Goal: Information Seeking & Learning: Learn about a topic

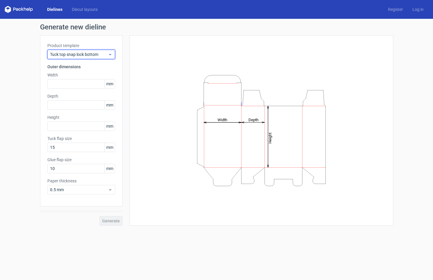
click at [96, 52] on span "Tuck top snap lock bottom" at bounding box center [79, 54] width 58 height 6
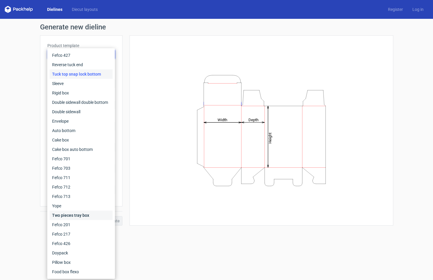
click at [91, 215] on div "Two pieces tray box" at bounding box center [81, 215] width 63 height 9
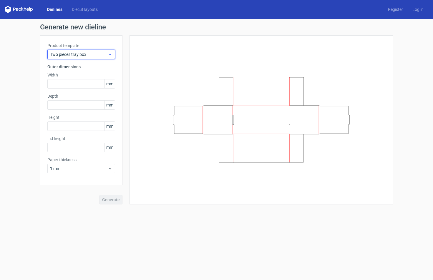
click at [113, 51] on div "Two pieces tray box" at bounding box center [81, 54] width 68 height 9
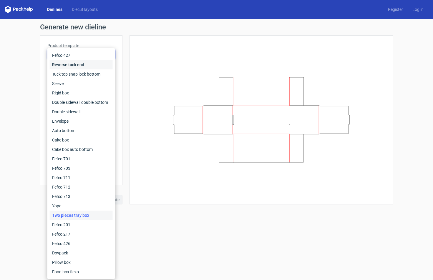
click at [98, 66] on div "Reverse tuck end" at bounding box center [81, 64] width 63 height 9
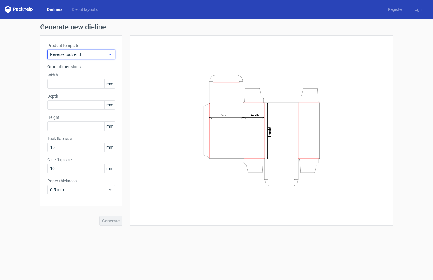
click at [110, 53] on icon at bounding box center [110, 54] width 4 height 5
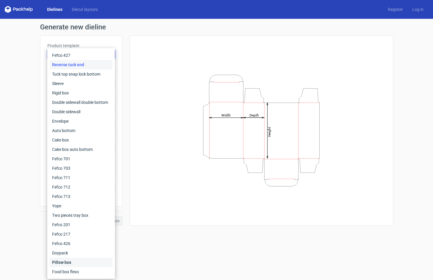
click at [74, 264] on div "Pillow box" at bounding box center [81, 262] width 63 height 9
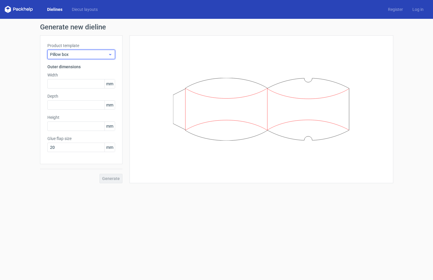
click at [113, 54] on div "Pillow box" at bounding box center [81, 54] width 68 height 9
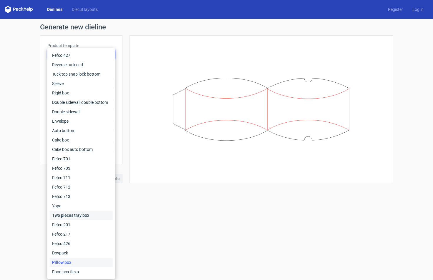
drag, startPoint x: 60, startPoint y: 217, endPoint x: 72, endPoint y: 155, distance: 63.2
click at [60, 217] on div "Two pieces tray box" at bounding box center [81, 215] width 63 height 9
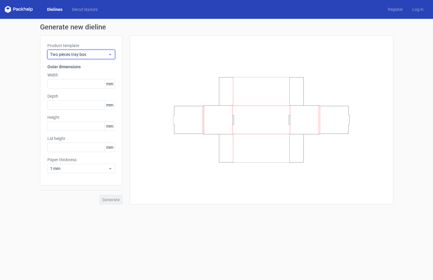
click at [107, 54] on span "Two pieces tray box" at bounding box center [79, 54] width 58 height 6
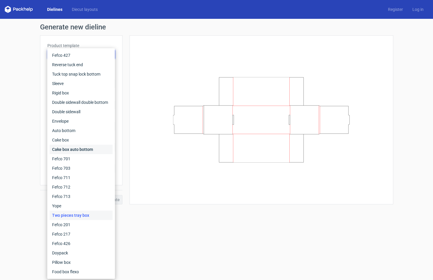
click at [80, 151] on div "Cake box auto bottom" at bounding box center [81, 149] width 63 height 9
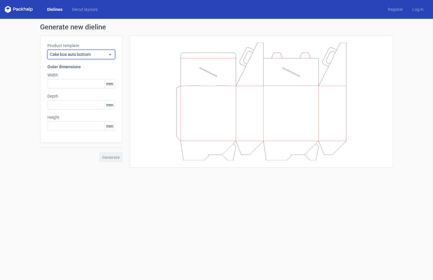
click at [109, 53] on icon at bounding box center [110, 54] width 4 height 5
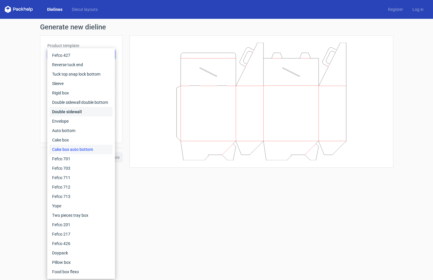
click at [81, 114] on div "Double sidewall" at bounding box center [81, 111] width 63 height 9
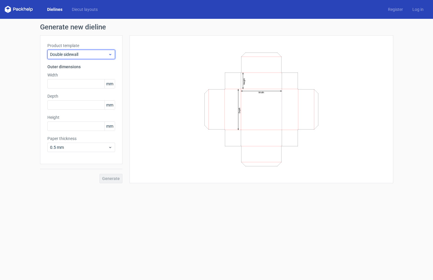
click at [109, 55] on use at bounding box center [110, 54] width 2 height 1
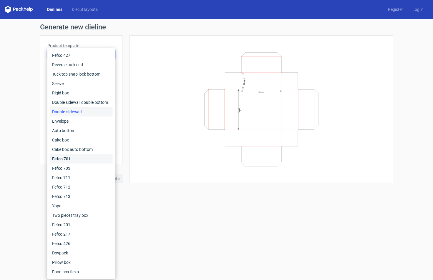
click at [86, 161] on div "Fefco 701" at bounding box center [81, 158] width 63 height 9
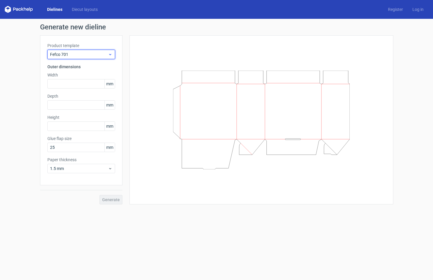
click at [112, 54] on div "Fefco 701" at bounding box center [81, 54] width 68 height 9
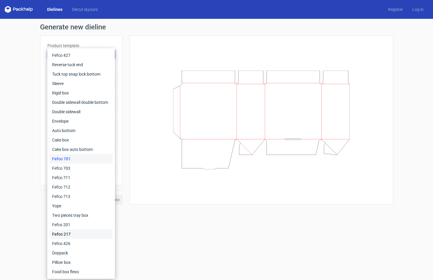
click at [86, 231] on div "Fefco 217" at bounding box center [81, 233] width 63 height 9
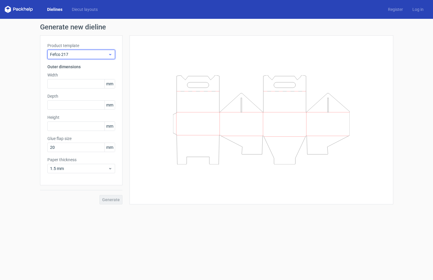
click at [111, 54] on use at bounding box center [110, 54] width 2 height 1
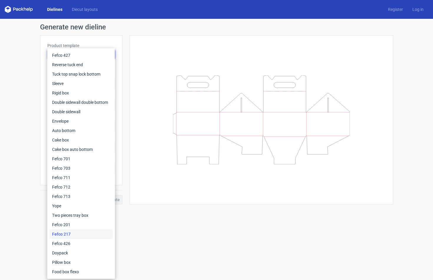
click at [133, 41] on div at bounding box center [261, 119] width 264 height 169
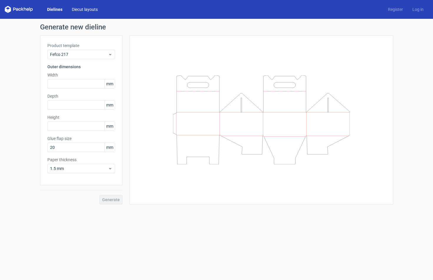
click at [83, 12] on link "Diecut layouts" at bounding box center [84, 9] width 35 height 6
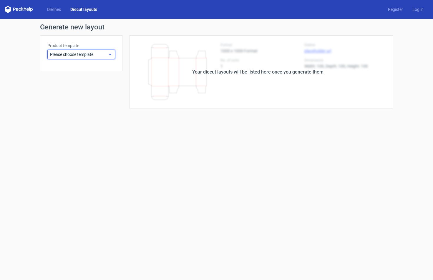
click at [106, 56] on span "Please choose template" at bounding box center [79, 54] width 58 height 6
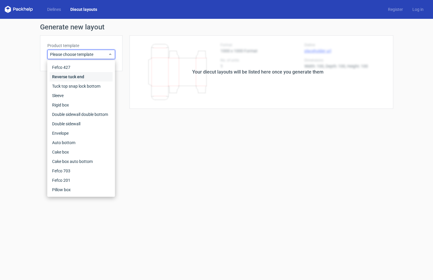
click at [97, 73] on div "Reverse tuck end" at bounding box center [81, 76] width 63 height 9
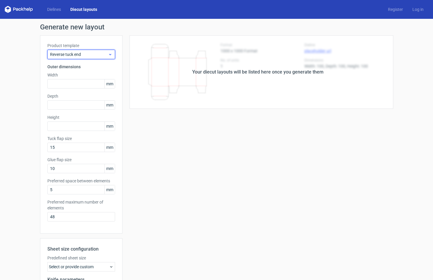
click at [114, 54] on div "Reverse tuck end" at bounding box center [81, 54] width 68 height 9
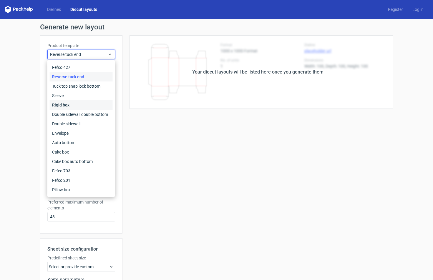
click at [96, 108] on div "Rigid box" at bounding box center [81, 104] width 63 height 9
